Goal: Task Accomplishment & Management: Use online tool/utility

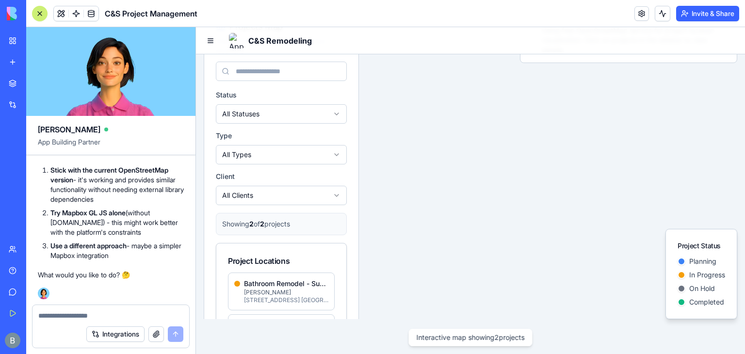
scroll to position [88057, 0]
click at [93, 322] on div "Integrations" at bounding box center [110, 333] width 157 height 27
click at [89, 319] on textarea at bounding box center [110, 316] width 145 height 10
type textarea "**********"
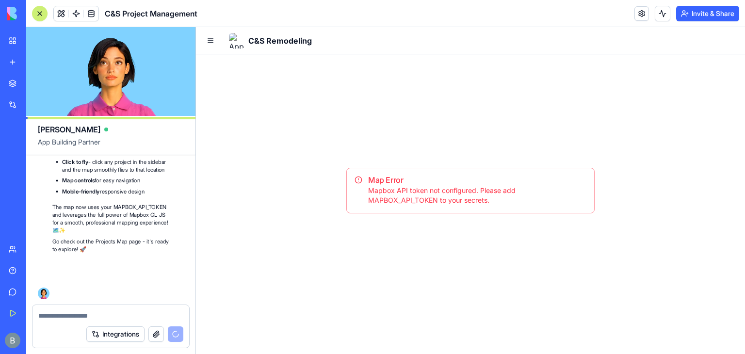
scroll to position [88495, 0]
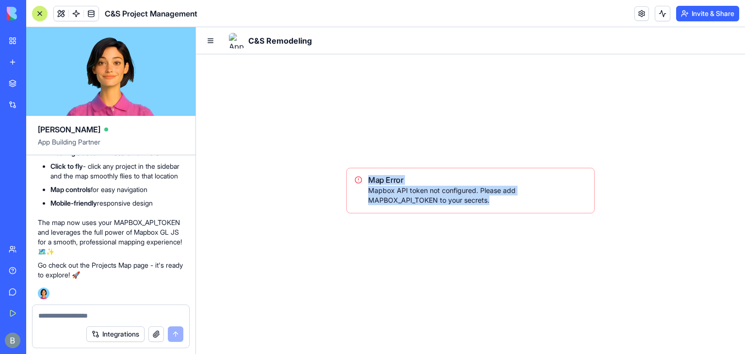
drag, startPoint x: 454, startPoint y: 201, endPoint x: 356, endPoint y: 176, distance: 100.7
click at [356, 176] on div "Map Error Mapbox API token not configured. Please add MAPBOX_API_TOKEN to your …" at bounding box center [470, 191] width 248 height 46
copy div "Map Error Mapbox API token not configured. Please add MAPBOX_API_TOKEN to your …"
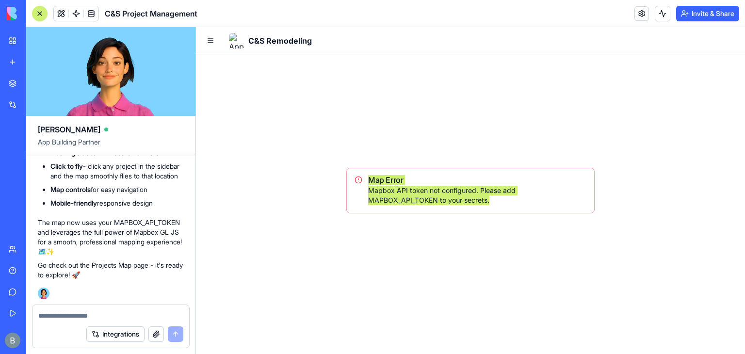
click at [114, 315] on textarea at bounding box center [110, 316] width 145 height 10
click at [109, 316] on textarea at bounding box center [110, 316] width 145 height 10
paste textarea "**********"
type textarea "**********"
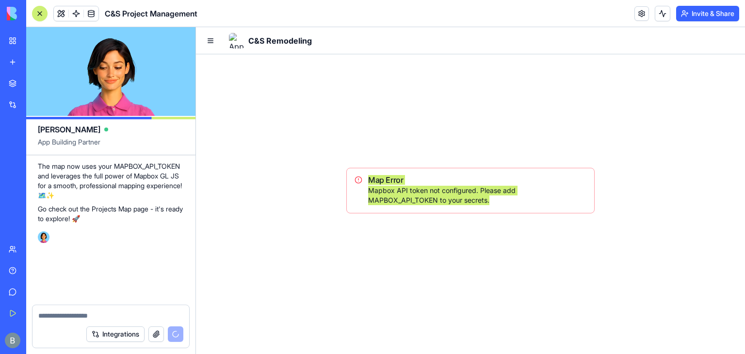
scroll to position [88551, 0]
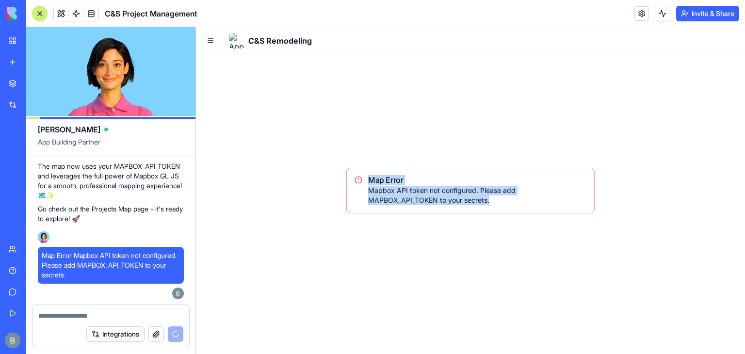
click at [456, 151] on div "Map Error Mapbox API token not configured. Please add MAPBOX_API_TOKEN to your …" at bounding box center [470, 190] width 549 height 327
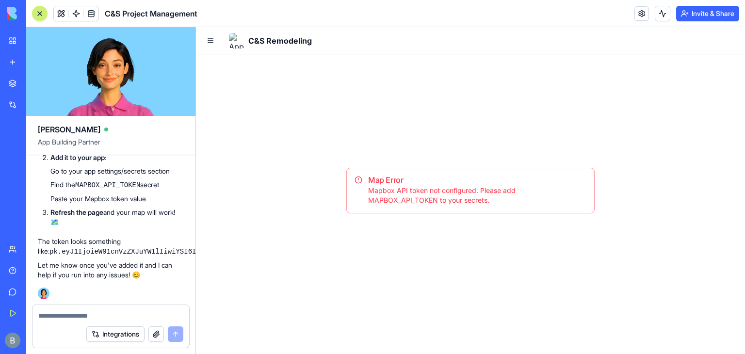
scroll to position [88692, 0]
click at [89, 65] on p "You need to add your Mapbox API token to the app secrets. Here's how:" at bounding box center [111, 55] width 146 height 19
click at [75, 320] on div "Integrations" at bounding box center [110, 333] width 157 height 27
click at [73, 312] on textarea at bounding box center [110, 316] width 145 height 10
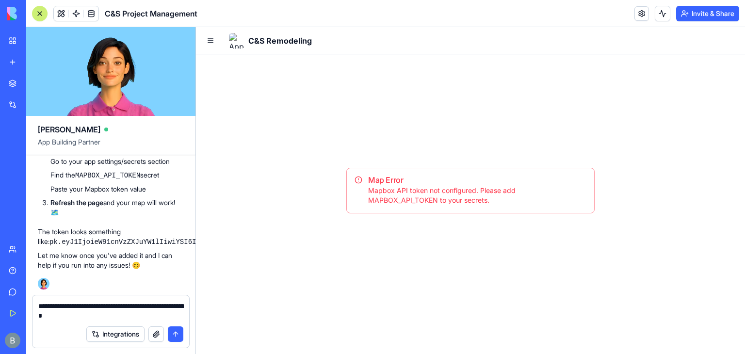
type textarea "**********"
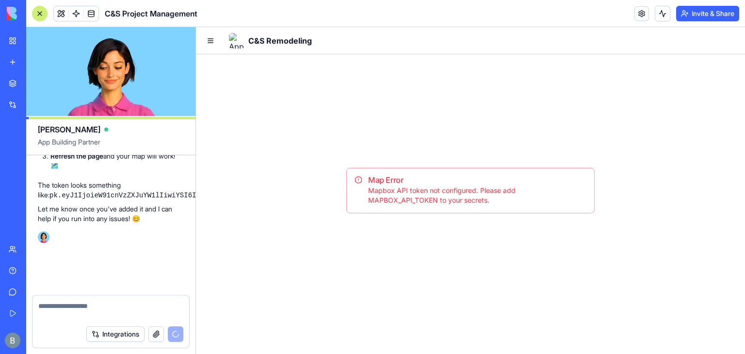
scroll to position [88901, 0]
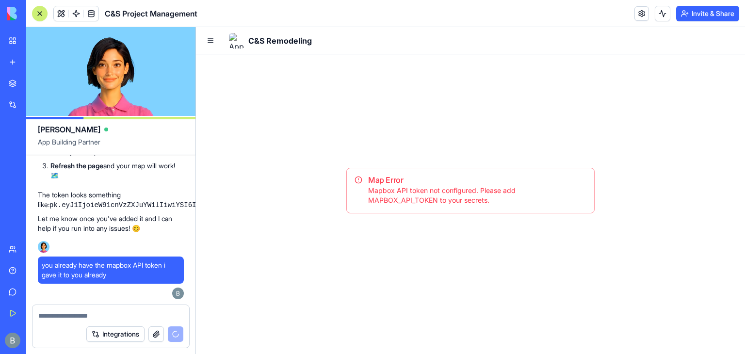
click at [73, 312] on textarea at bounding box center [110, 316] width 145 height 10
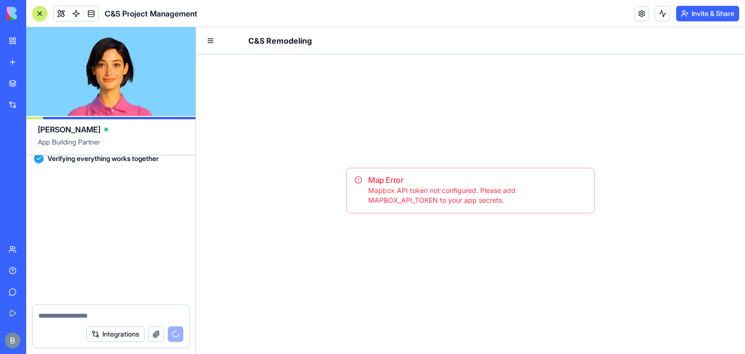
scroll to position [89187, 4]
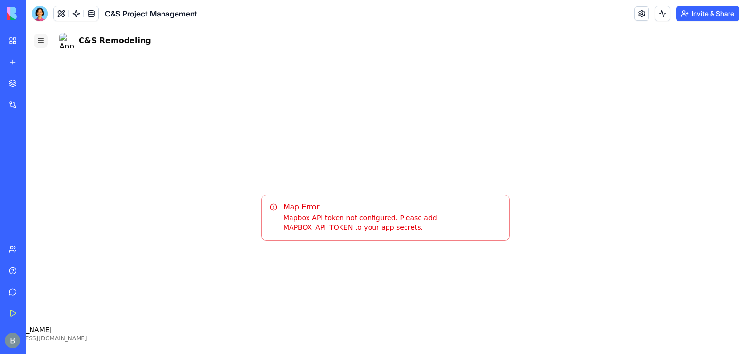
click at [38, 41] on button "Toggle Navigation Menu" at bounding box center [41, 41] width 14 height 14
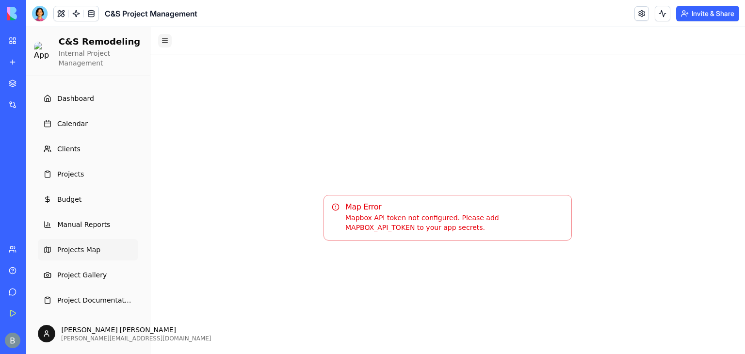
click at [168, 44] on button "Toggle Navigation Menu" at bounding box center [165, 41] width 14 height 14
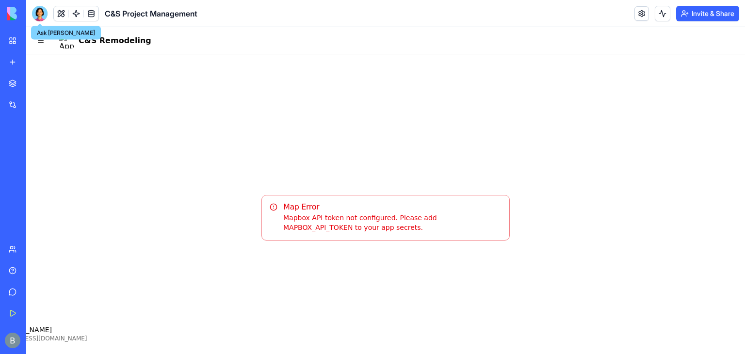
click at [43, 15] on div at bounding box center [40, 14] width 16 height 16
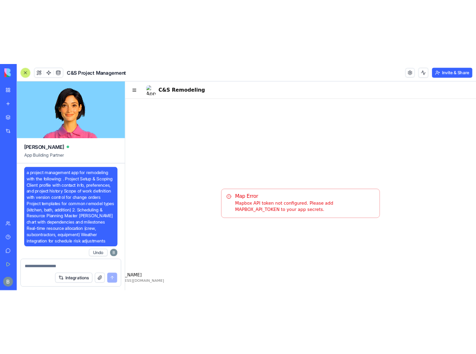
scroll to position [89187, 0]
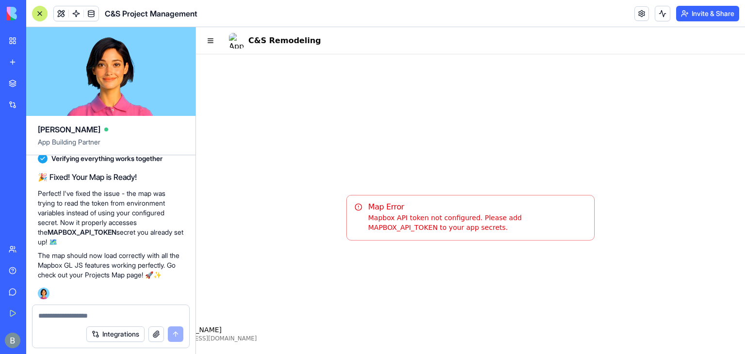
click at [133, 191] on p "Perfect! I've fixed the issue - the map was trying to read the token from envir…" at bounding box center [111, 218] width 146 height 58
click at [335, 255] on div "Map Error Mapbox API token not configured. Please add MAPBOX_API_TOKEN to your …" at bounding box center [470, 217] width 549 height 327
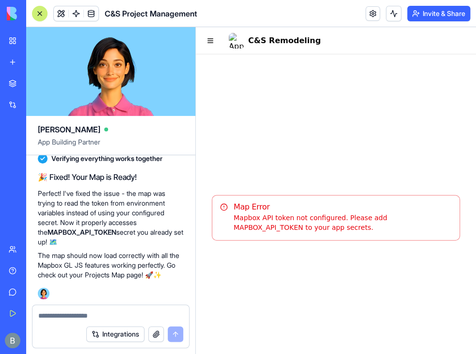
click at [114, 317] on textarea at bounding box center [110, 316] width 145 height 10
paste textarea "**********"
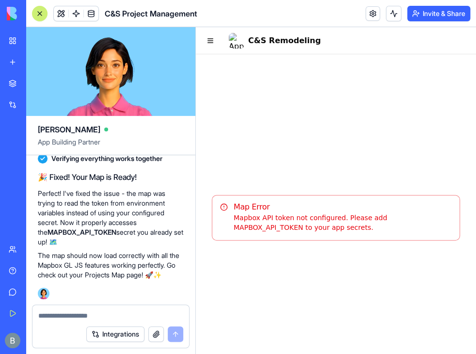
type textarea "**********"
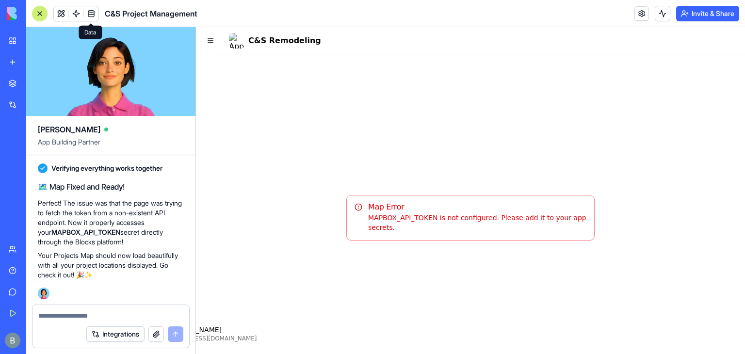
scroll to position [89453, 0]
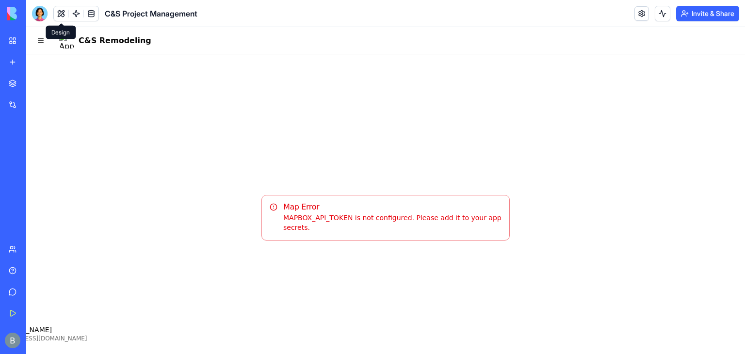
click at [46, 37] on div "Design Design" at bounding box center [61, 33] width 30 height 14
click at [42, 40] on button "Toggle Navigation Menu" at bounding box center [41, 41] width 14 height 14
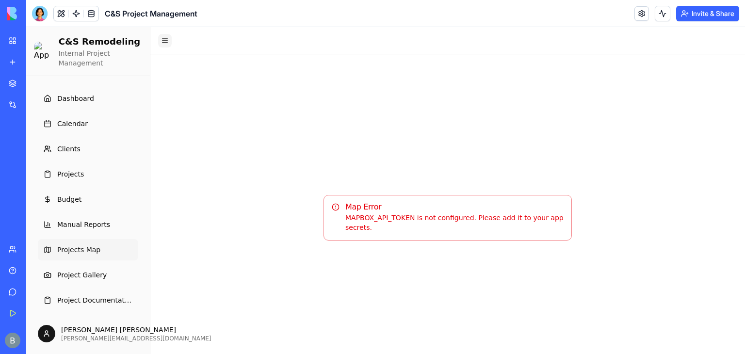
click at [162, 43] on button "Toggle Navigation Menu" at bounding box center [165, 41] width 14 height 14
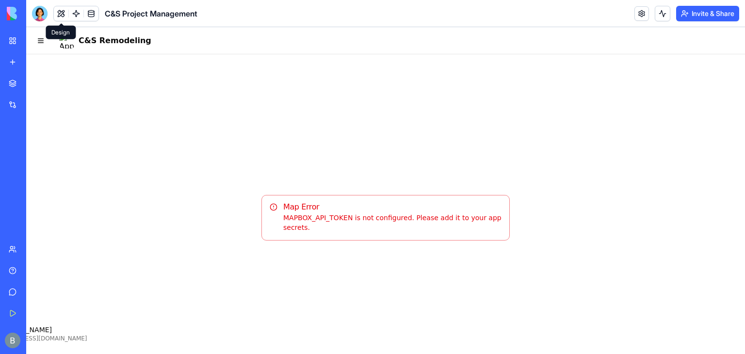
click at [37, 18] on div at bounding box center [40, 14] width 16 height 16
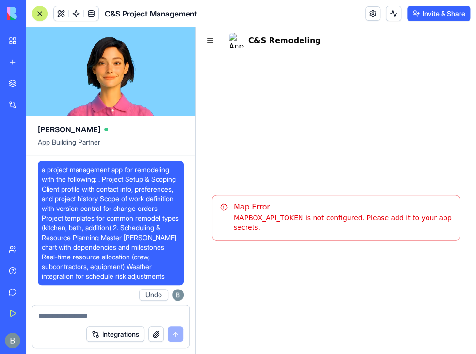
scroll to position [89453, 0]
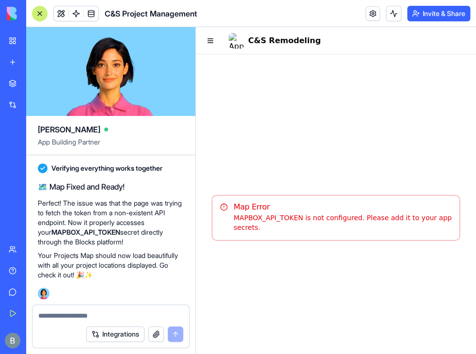
click at [97, 326] on button "Integrations" at bounding box center [115, 334] width 58 height 16
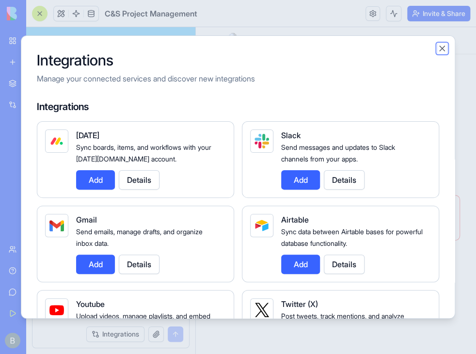
click at [446, 47] on button "Close" at bounding box center [442, 49] width 10 height 10
click at [442, 48] on button "Close" at bounding box center [442, 49] width 10 height 10
click at [439, 43] on div "Integrations Manage your connected services and discover new integrations Integ…" at bounding box center [238, 176] width 434 height 283
click at [439, 44] on button "Close" at bounding box center [442, 49] width 10 height 10
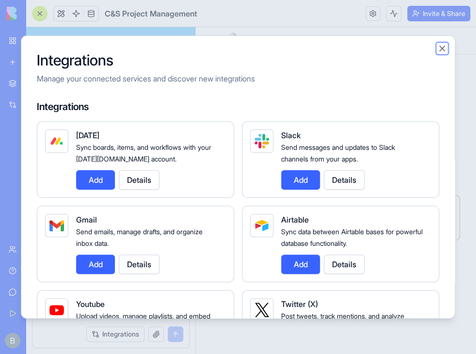
click at [445, 48] on button "Close" at bounding box center [442, 49] width 10 height 10
click at [446, 48] on div "Integrations Manage your connected services and discover new integrations Integ…" at bounding box center [238, 176] width 434 height 283
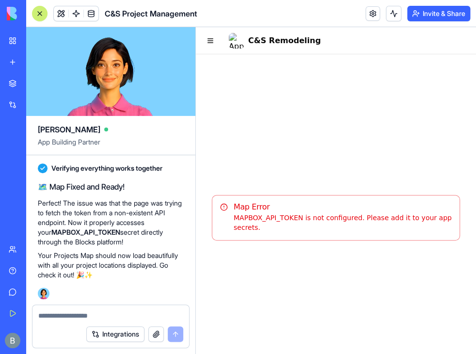
click at [94, 314] on textarea at bounding box center [110, 316] width 145 height 10
paste textarea "**********"
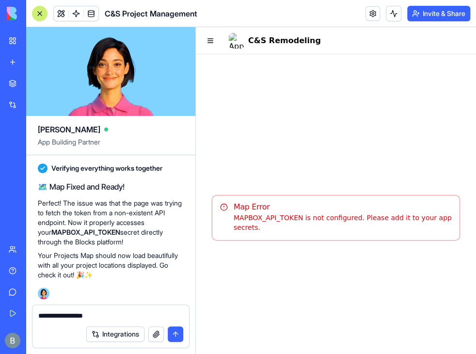
type textarea "**********"
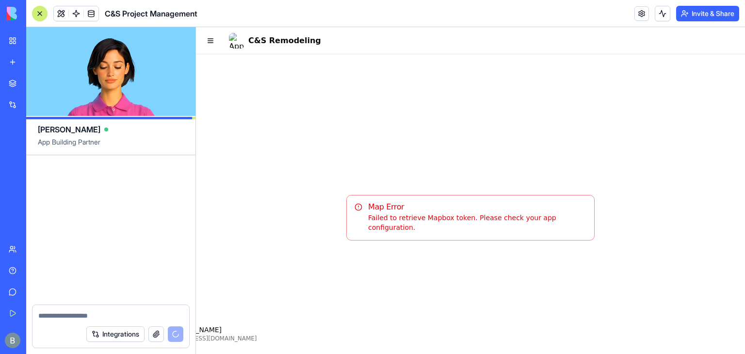
scroll to position [89891, 0]
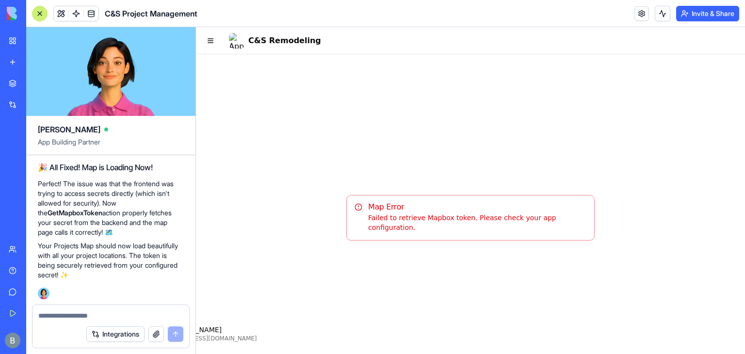
click at [376, 207] on div "Map Error Failed to retrieve Mapbox token. Please check your app configuration." at bounding box center [470, 218] width 248 height 46
click at [578, 211] on h5 "Map Error" at bounding box center [470, 207] width 232 height 8
click at [577, 218] on div "Failed to retrieve Mapbox token. Please check your app configuration." at bounding box center [470, 222] width 232 height 19
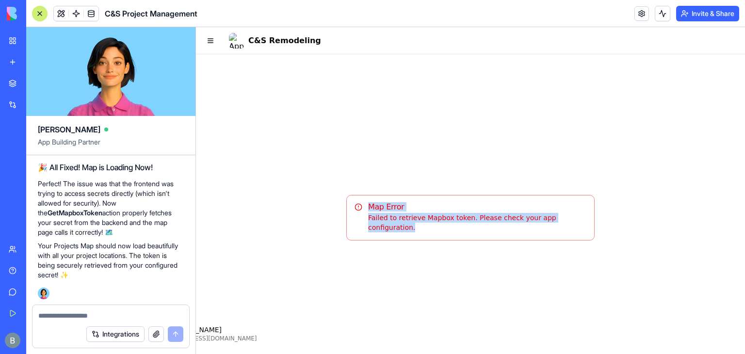
drag, startPoint x: 578, startPoint y: 223, endPoint x: 362, endPoint y: 210, distance: 216.6
click at [362, 210] on div "Map Error Failed to retrieve Mapbox token. Please check your app configuration." at bounding box center [470, 218] width 248 height 46
copy div "Map Error Failed to retrieve Mapbox token. Please check your app configuration."
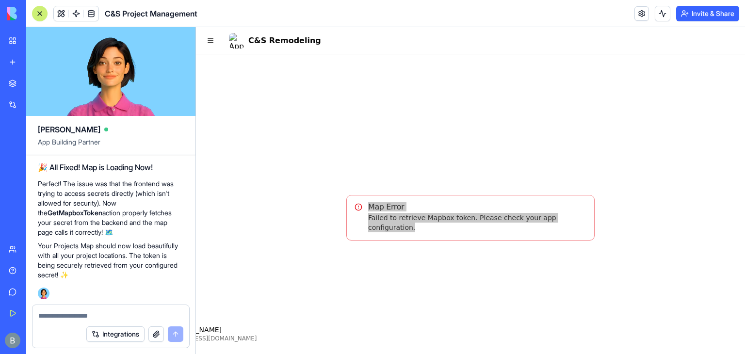
click at [95, 317] on textarea at bounding box center [110, 316] width 145 height 10
paste textarea "**********"
type textarea "**********"
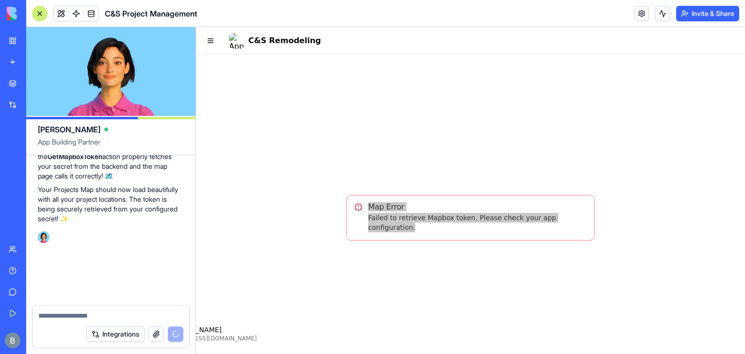
scroll to position [89947, 0]
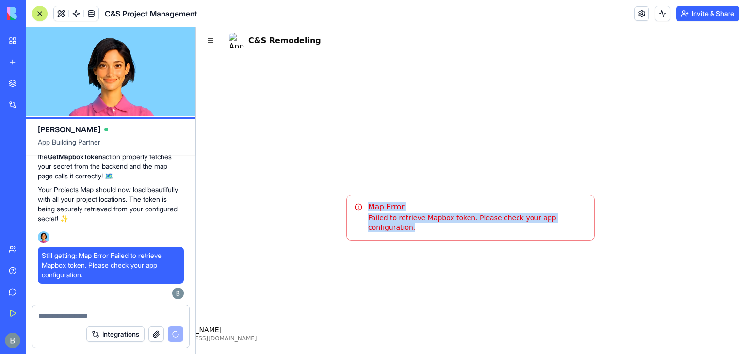
click at [496, 90] on div "Map Error Failed to retrieve Mapbox token. Please check your app configuration." at bounding box center [470, 217] width 549 height 327
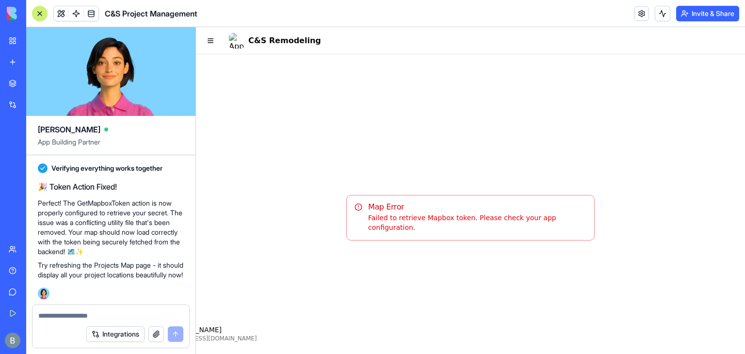
scroll to position [90174, 0]
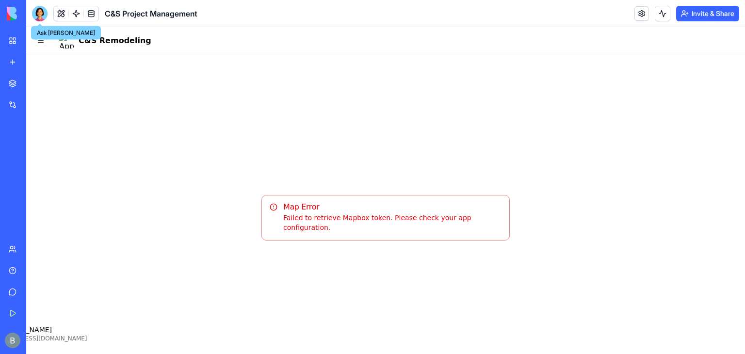
click at [44, 15] on div at bounding box center [40, 14] width 16 height 16
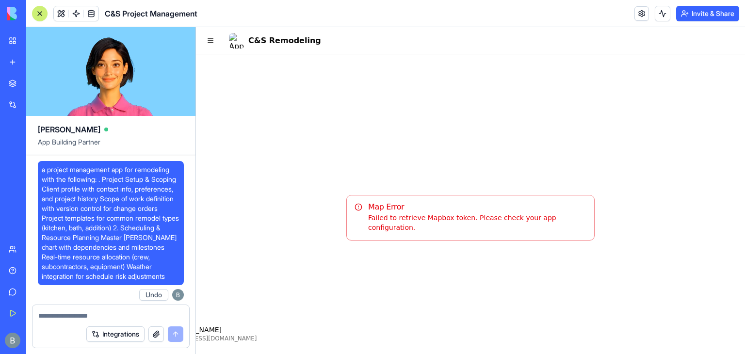
scroll to position [90174, 0]
